Goal: Check status: Check status

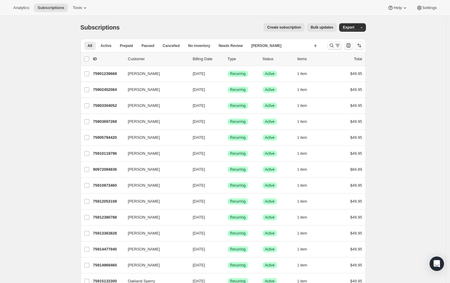
click at [337, 46] on icon "Search and filter results" at bounding box center [338, 45] width 6 height 6
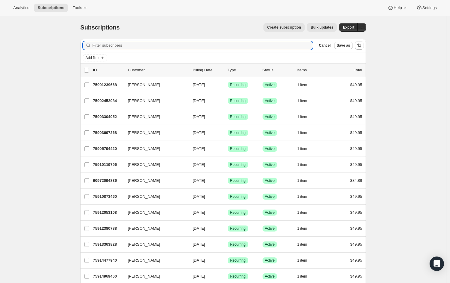
paste input "[PERSON_NAME]"
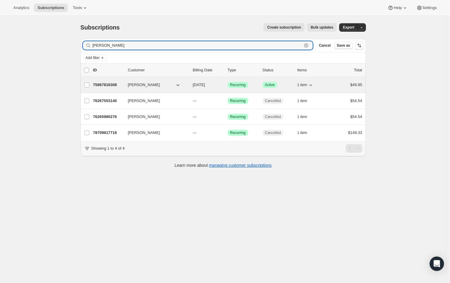
type input "[PERSON_NAME]"
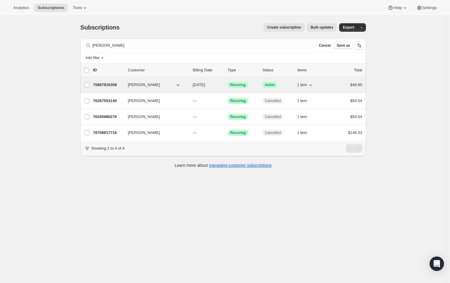
click at [173, 85] on button "[PERSON_NAME]" at bounding box center [154, 85] width 60 height 10
click at [185, 86] on button "[PERSON_NAME]" at bounding box center [154, 85] width 60 height 10
click at [110, 84] on p "75867816308" at bounding box center [108, 85] width 30 height 6
